Goal: Information Seeking & Learning: Learn about a topic

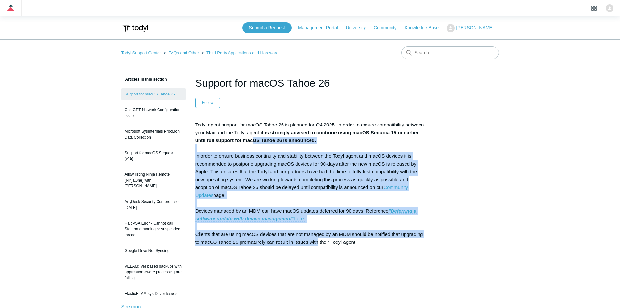
drag, startPoint x: 319, startPoint y: 243, endPoint x: 252, endPoint y: 139, distance: 124.0
click at [252, 139] on p "Todyl agent support for macOS Tahoe 26 is planned for Q4 2025. In order to ensu…" at bounding box center [310, 199] width 230 height 156
click at [252, 139] on strong "it is strongly advised to continue using macOS Sequoia 15 or earlier until full…" at bounding box center [307, 136] width 224 height 13
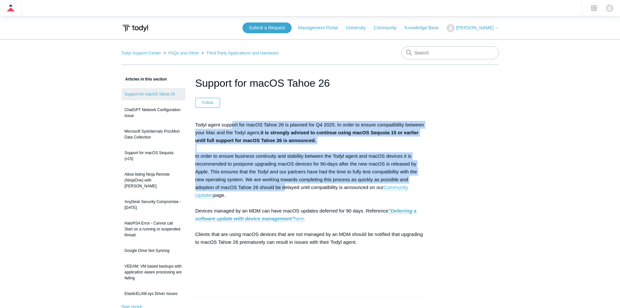
drag, startPoint x: 233, startPoint y: 126, endPoint x: 289, endPoint y: 185, distance: 81.3
click at [287, 185] on p "Todyl agent support for macOS Tahoe 26 is planned for Q4 2025. In order to ensu…" at bounding box center [310, 199] width 230 height 156
click at [305, 176] on p "Todyl agent support for macOS Tahoe 26 is planned for Q4 2025. In order to ensu…" at bounding box center [310, 199] width 230 height 156
click at [289, 165] on p "Todyl agent support for macOS Tahoe 26 is planned for Q4 2025. In order to ensu…" at bounding box center [310, 199] width 230 height 156
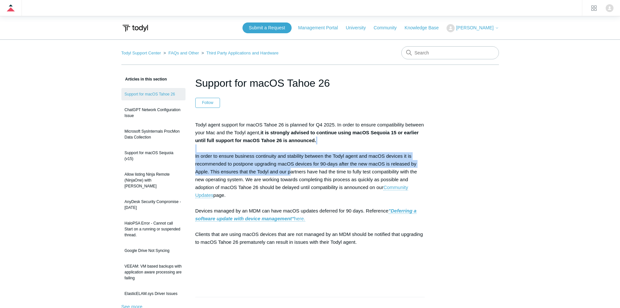
drag, startPoint x: 250, startPoint y: 147, endPoint x: 294, endPoint y: 175, distance: 52.2
click at [292, 174] on p "Todyl agent support for macOS Tahoe 26 is planned for Q4 2025. In order to ensu…" at bounding box center [310, 199] width 230 height 156
click at [294, 175] on p "Todyl agent support for macOS Tahoe 26 is planned for Q4 2025. In order to ensu…" at bounding box center [310, 199] width 230 height 156
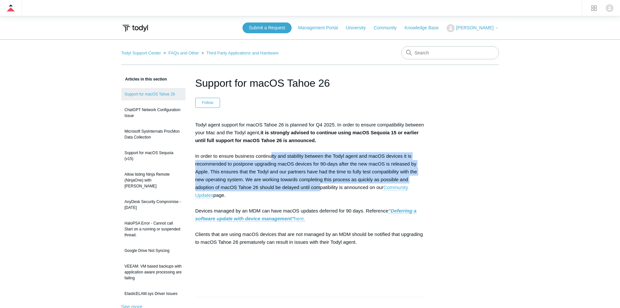
drag, startPoint x: 322, startPoint y: 188, endPoint x: 271, endPoint y: 153, distance: 60.8
click at [271, 153] on p "Todyl agent support for macOS Tahoe 26 is planned for Q4 2025. In order to ensu…" at bounding box center [310, 199] width 230 height 156
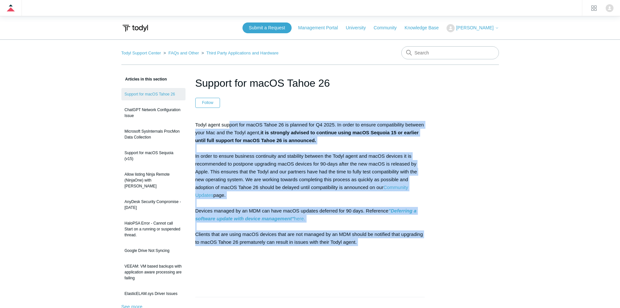
drag, startPoint x: 385, startPoint y: 248, endPoint x: 228, endPoint y: 114, distance: 206.1
click at [229, 115] on article "Support for macOS Tahoe 26 Follow Not yet followed by anyone Todyl agent suppor…" at bounding box center [309, 290] width 249 height 431
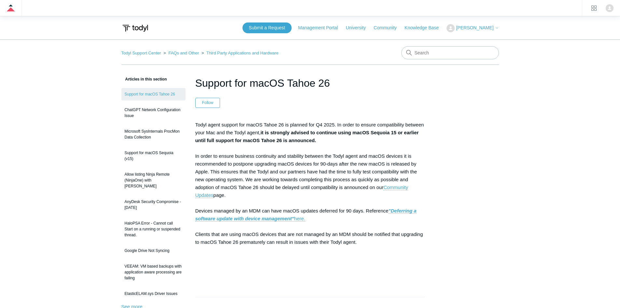
click at [226, 114] on article "Support for macOS Tahoe 26 Follow Not yet followed by anyone Todyl agent suppor…" at bounding box center [309, 290] width 249 height 431
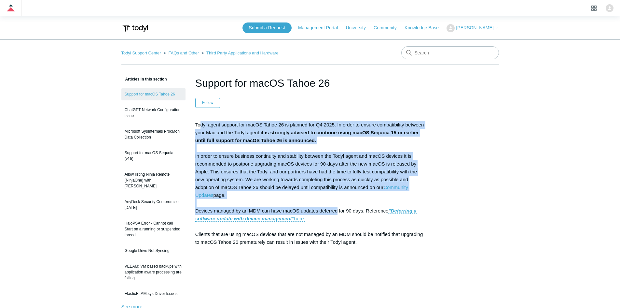
drag, startPoint x: 200, startPoint y: 117, endPoint x: 369, endPoint y: 231, distance: 203.3
click at [346, 218] on article "Support for macOS Tahoe 26 Follow Not yet followed by anyone Todyl agent suppor…" at bounding box center [309, 290] width 249 height 431
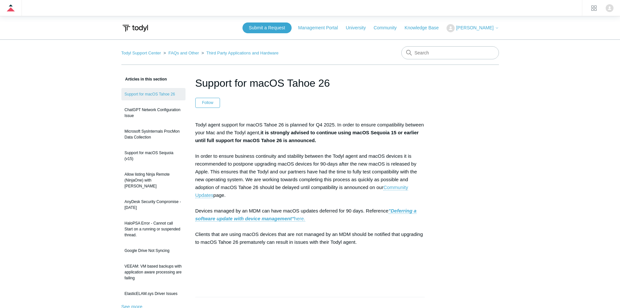
drag, startPoint x: 369, startPoint y: 231, endPoint x: 371, endPoint y: 246, distance: 15.8
click at [370, 231] on p "Todyl agent support for macOS Tahoe 26 is planned for Q4 2025. In order to ensu…" at bounding box center [310, 199] width 230 height 156
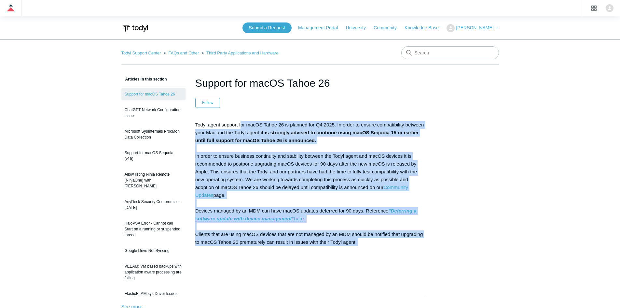
drag, startPoint x: 371, startPoint y: 246, endPoint x: 238, endPoint y: 117, distance: 185.5
click at [238, 117] on article "Support for macOS Tahoe 26 Follow Not yet followed by anyone Todyl agent suppor…" at bounding box center [309, 290] width 249 height 431
